Goal: Task Accomplishment & Management: Manage account settings

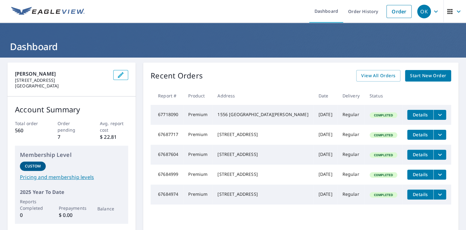
click at [436, 198] on icon "filesDropdownBtn-67684974" at bounding box center [439, 194] width 7 height 7
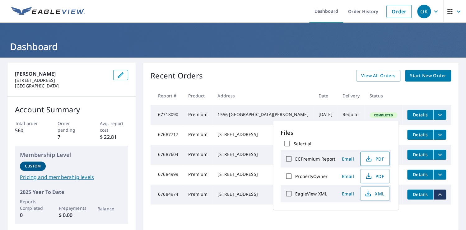
click at [383, 157] on span "PDF" at bounding box center [374, 158] width 20 height 7
click at [260, 75] on div "Recent Orders View All Orders Start New Order" at bounding box center [301, 76] width 300 height 12
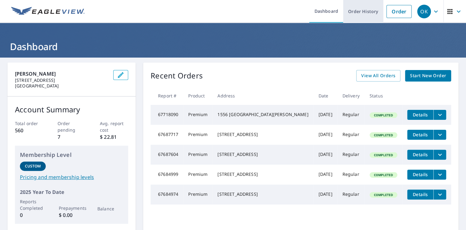
click at [351, 13] on link "Order History" at bounding box center [363, 11] width 40 height 23
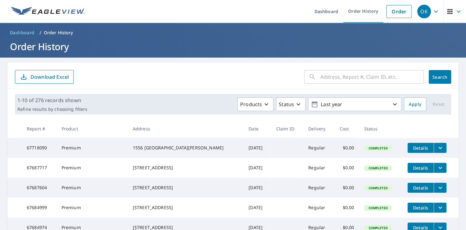
click at [316, 78] on div "​" at bounding box center [363, 77] width 119 height 14
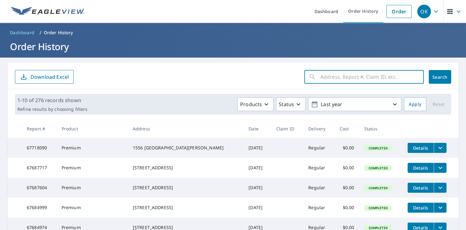
paste input "[STREET_ADDRESS]"
type input "2"
paste input "[STREET_ADDRESS]"
type input "[STREET_ADDRESS]"
click button "Search" at bounding box center [440, 77] width 22 height 14
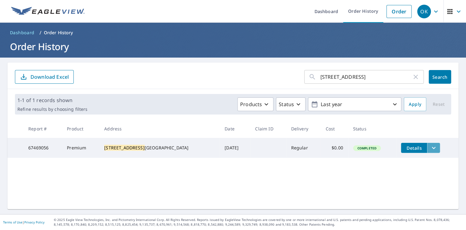
click at [430, 146] on icon "filesDropdownBtn-67469056" at bounding box center [433, 147] width 7 height 7
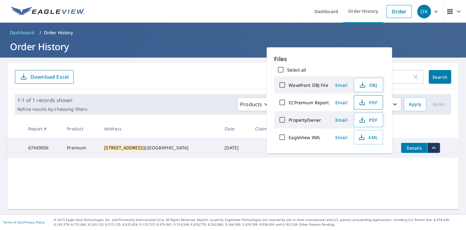
click at [375, 105] on span "PDF" at bounding box center [368, 102] width 20 height 7
